Goal: Information Seeking & Learning: Learn about a topic

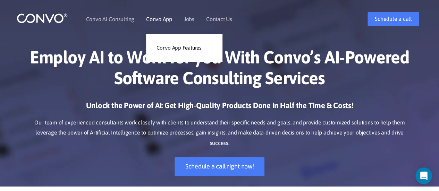
click at [157, 20] on link "Convo App" at bounding box center [159, 19] width 26 height 6
click at [174, 48] on link "Convo App Features" at bounding box center [184, 48] width 76 height 14
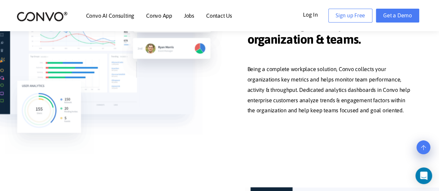
scroll to position [2115, 0]
